Goal: Find specific page/section: Find specific page/section

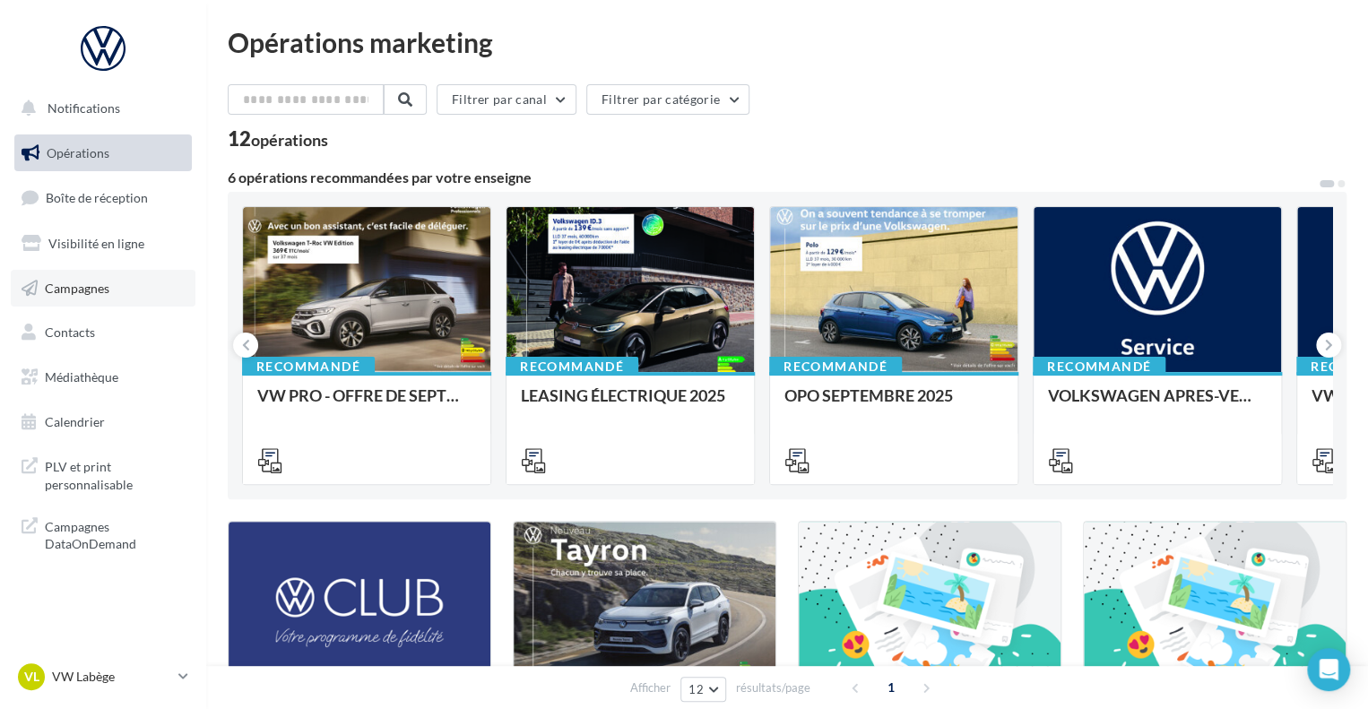
click at [102, 286] on span "Campagnes" at bounding box center [77, 287] width 65 height 15
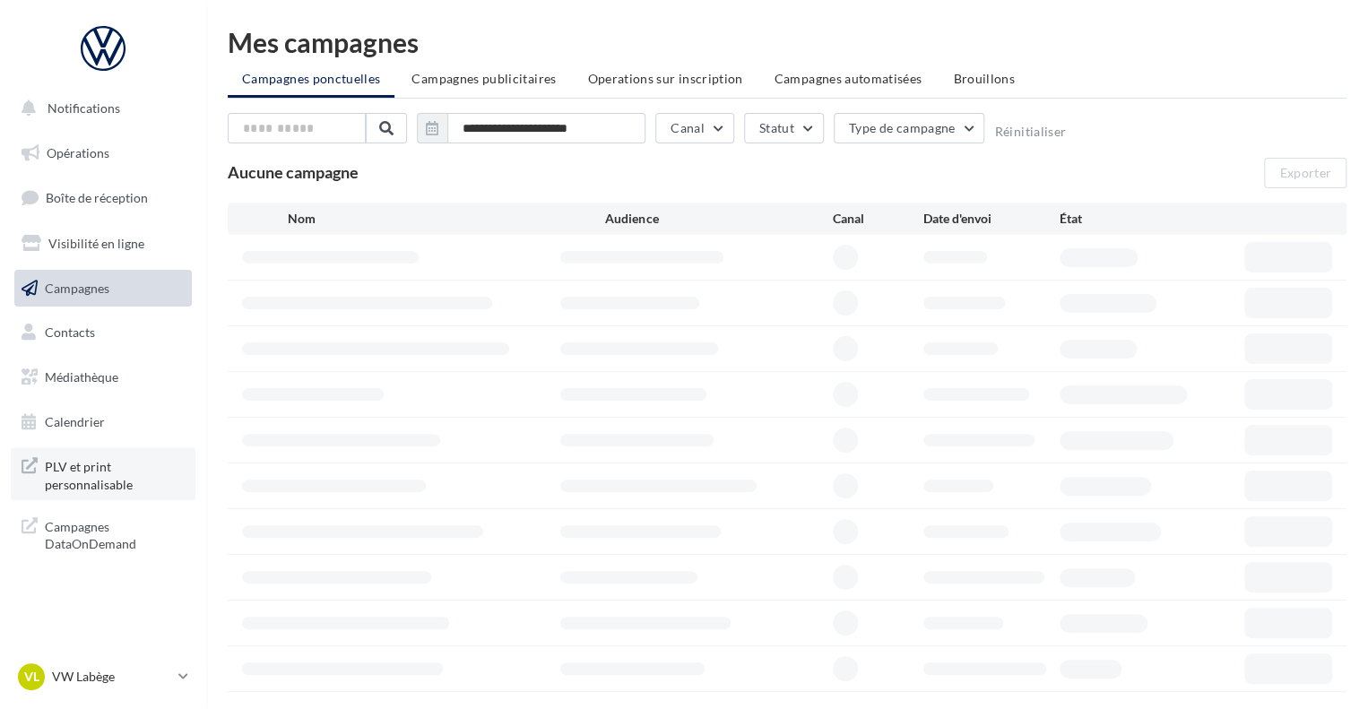
click at [74, 463] on span "PLV et print personnalisable" at bounding box center [115, 474] width 140 height 39
